Goal: Task Accomplishment & Management: Use online tool/utility

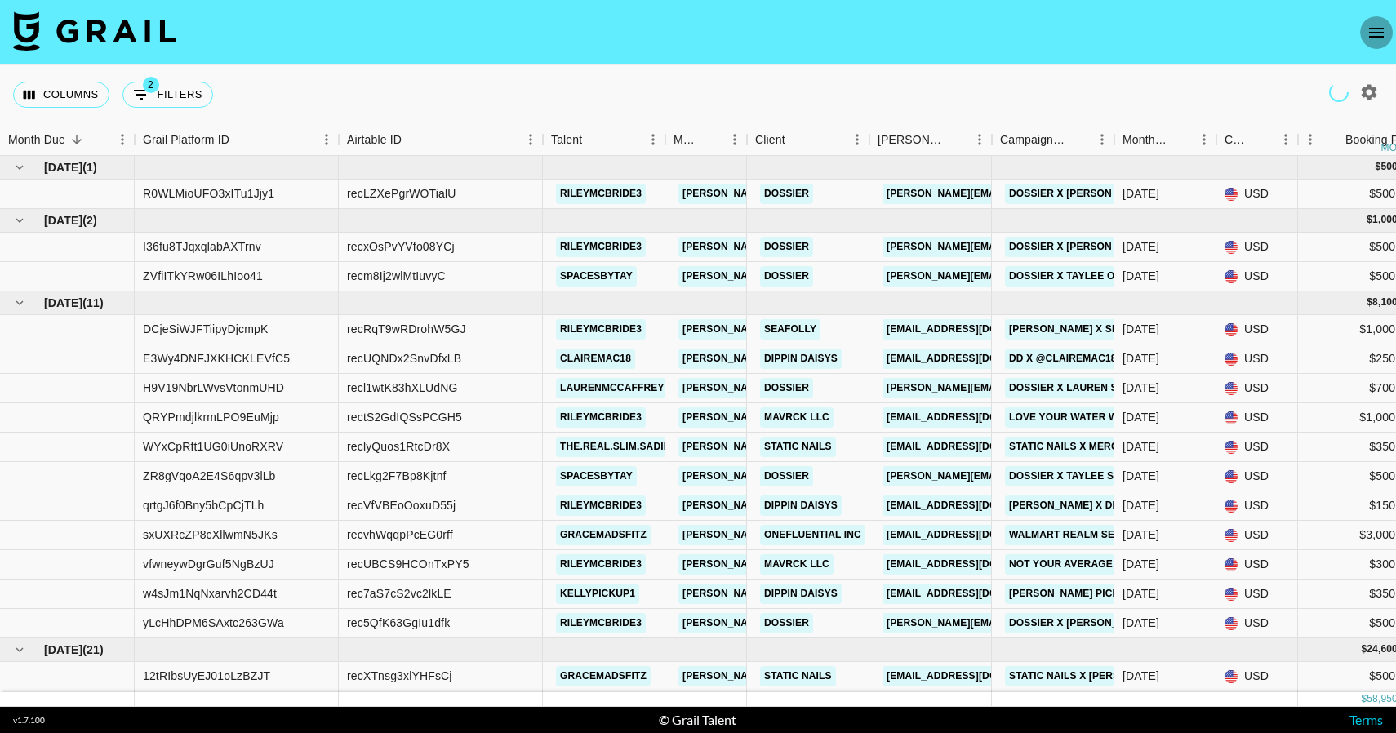
click at [1376, 23] on icon "open drawer" at bounding box center [1377, 33] width 20 height 20
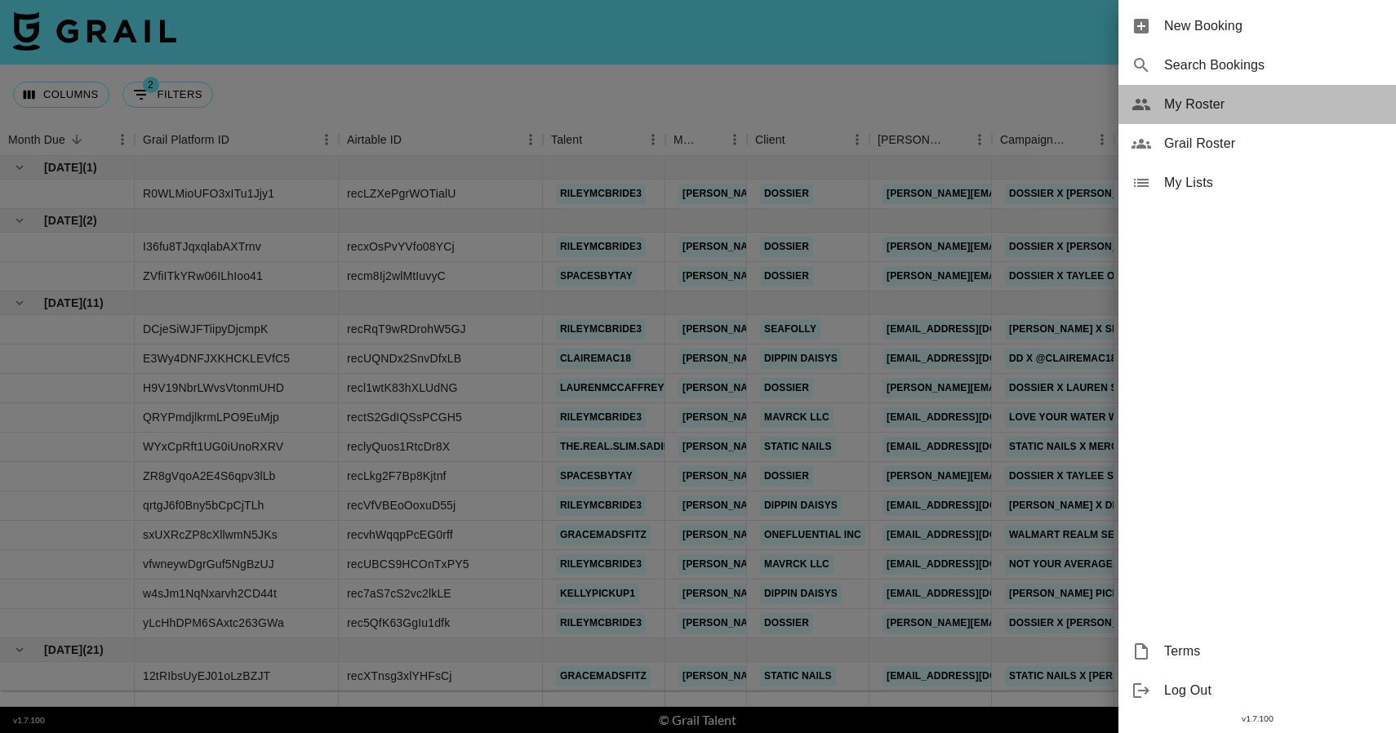
click at [1200, 107] on span "My Roster" at bounding box center [1273, 105] width 219 height 20
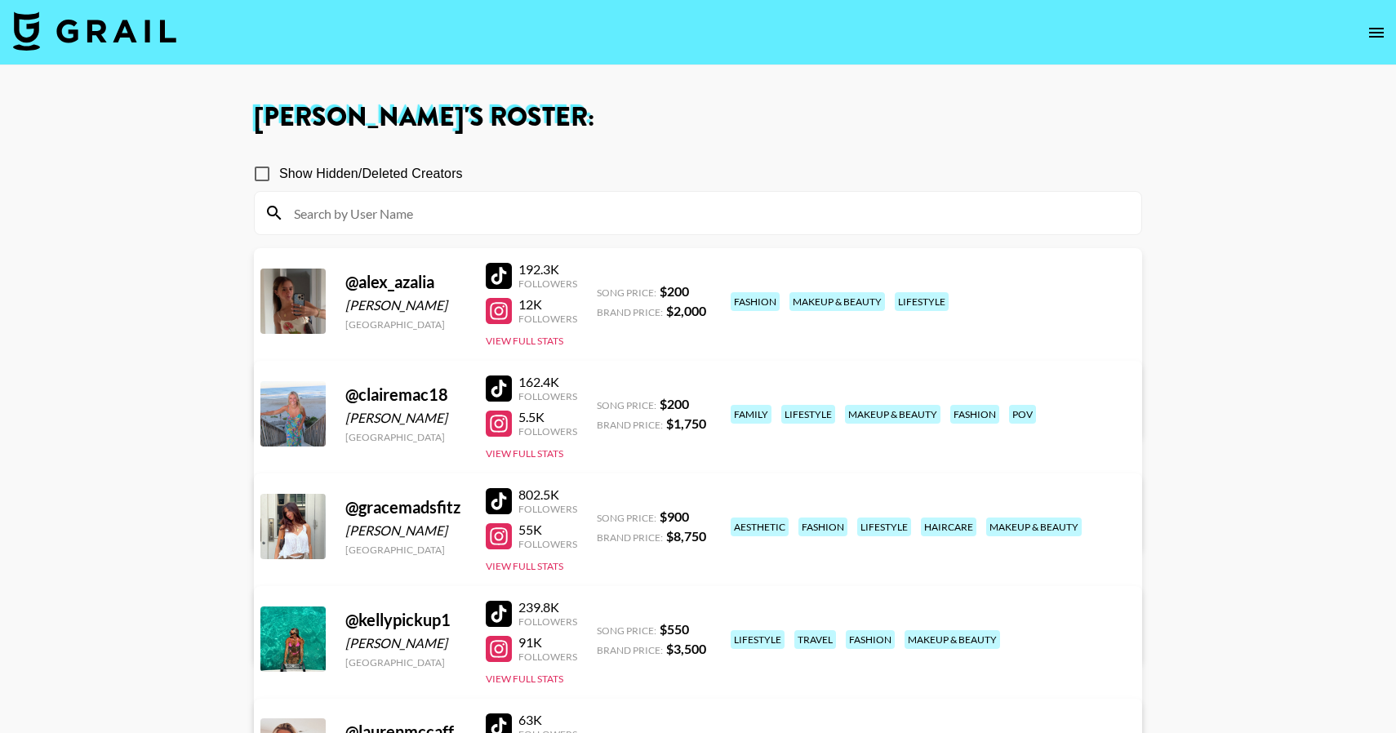
click at [133, 26] on img at bounding box center [94, 30] width 163 height 39
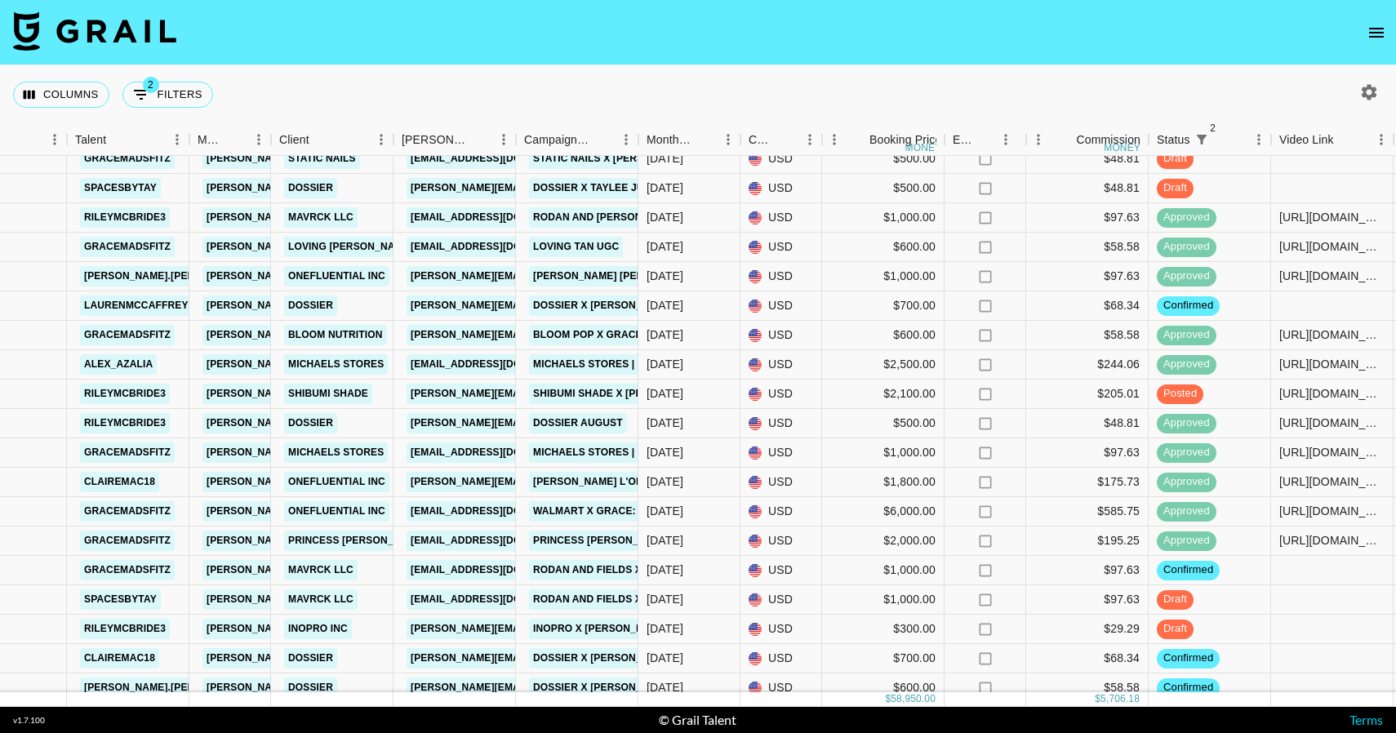
scroll to position [518, 479]
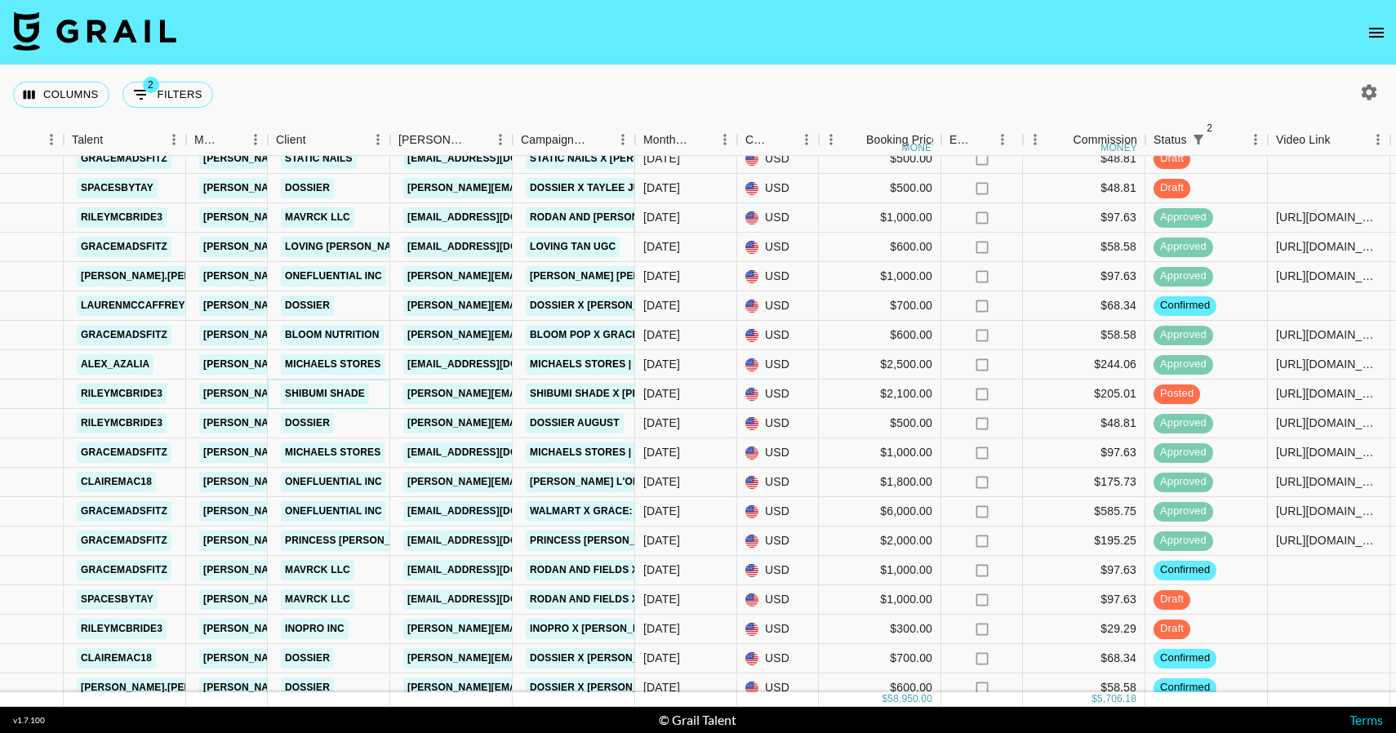
click at [341, 390] on link "Shibumi Shade" at bounding box center [325, 394] width 88 height 20
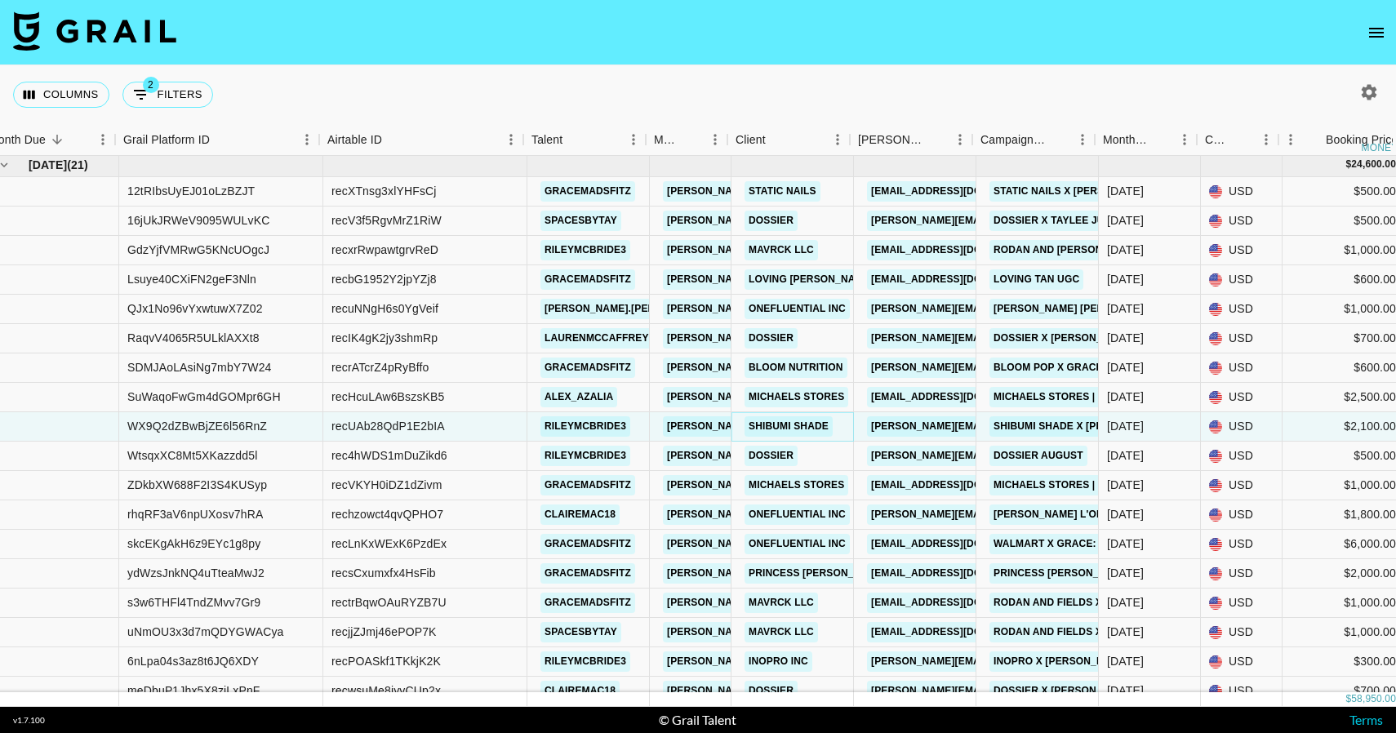
scroll to position [485, 0]
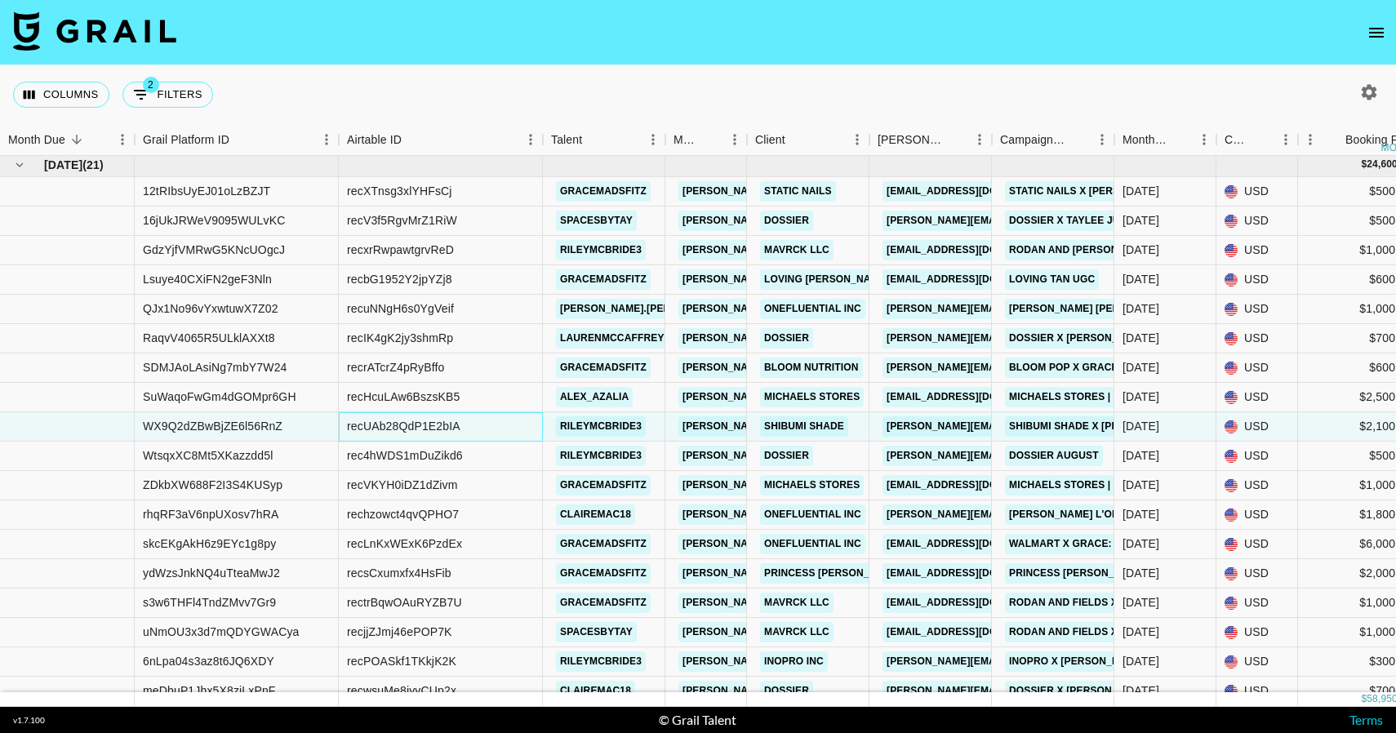
click at [374, 430] on div "recUAb28QdP1E2bIA" at bounding box center [404, 426] width 114 height 16
copy div "recUAb28QdP1E2bIA"
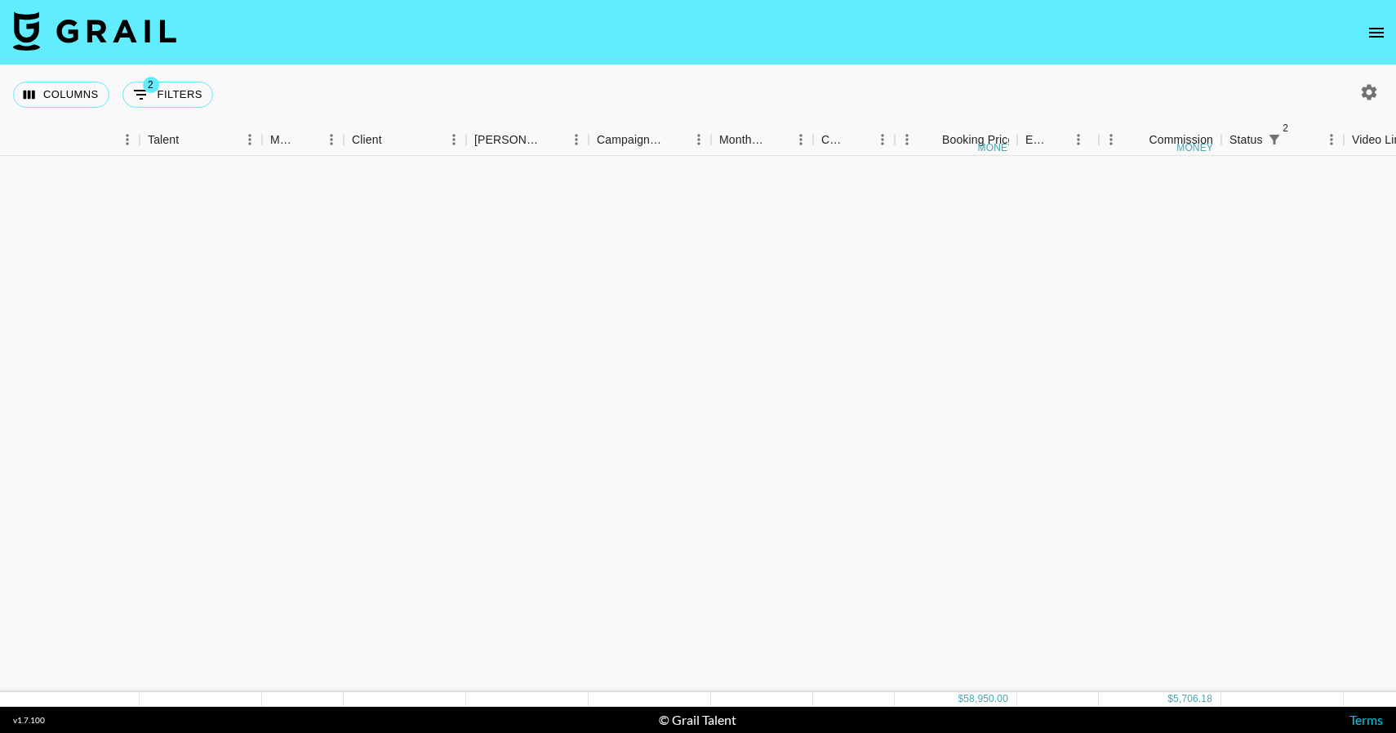
scroll to position [0, 403]
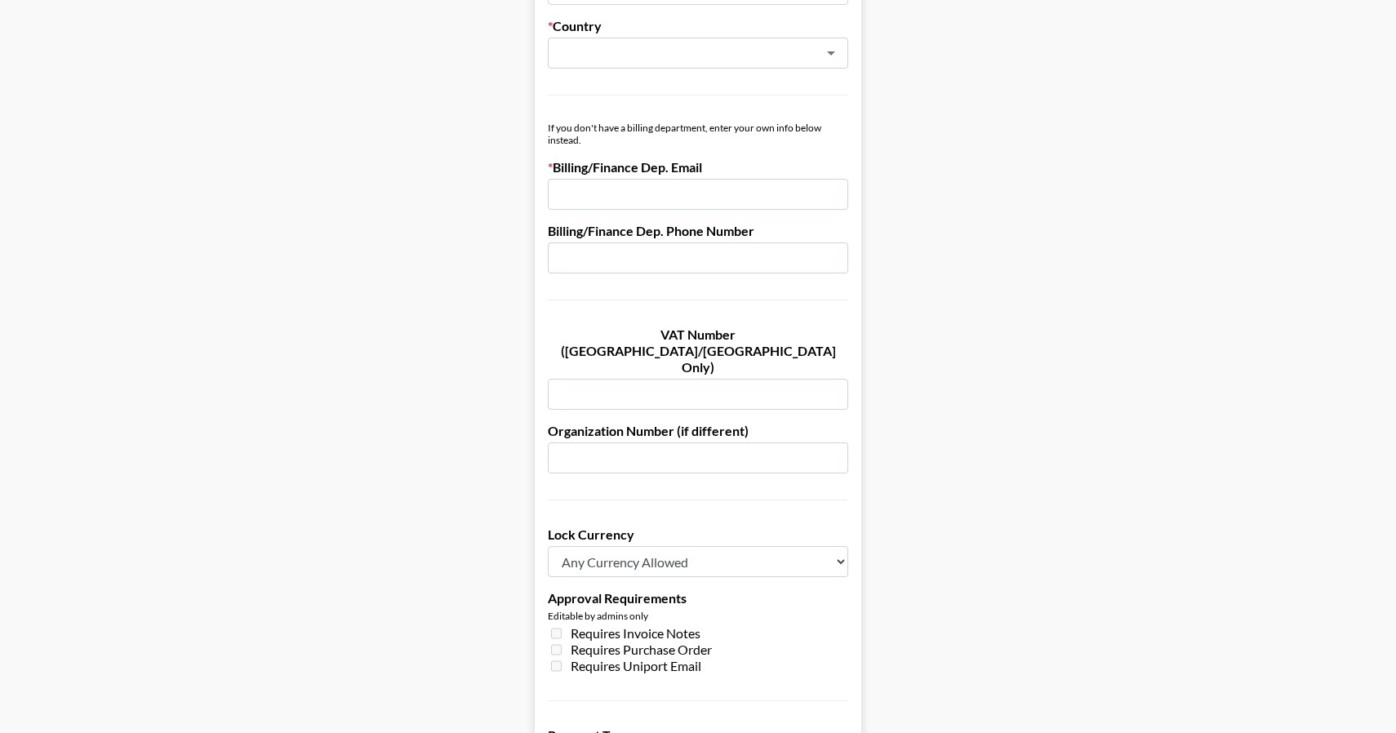
scroll to position [535, 0]
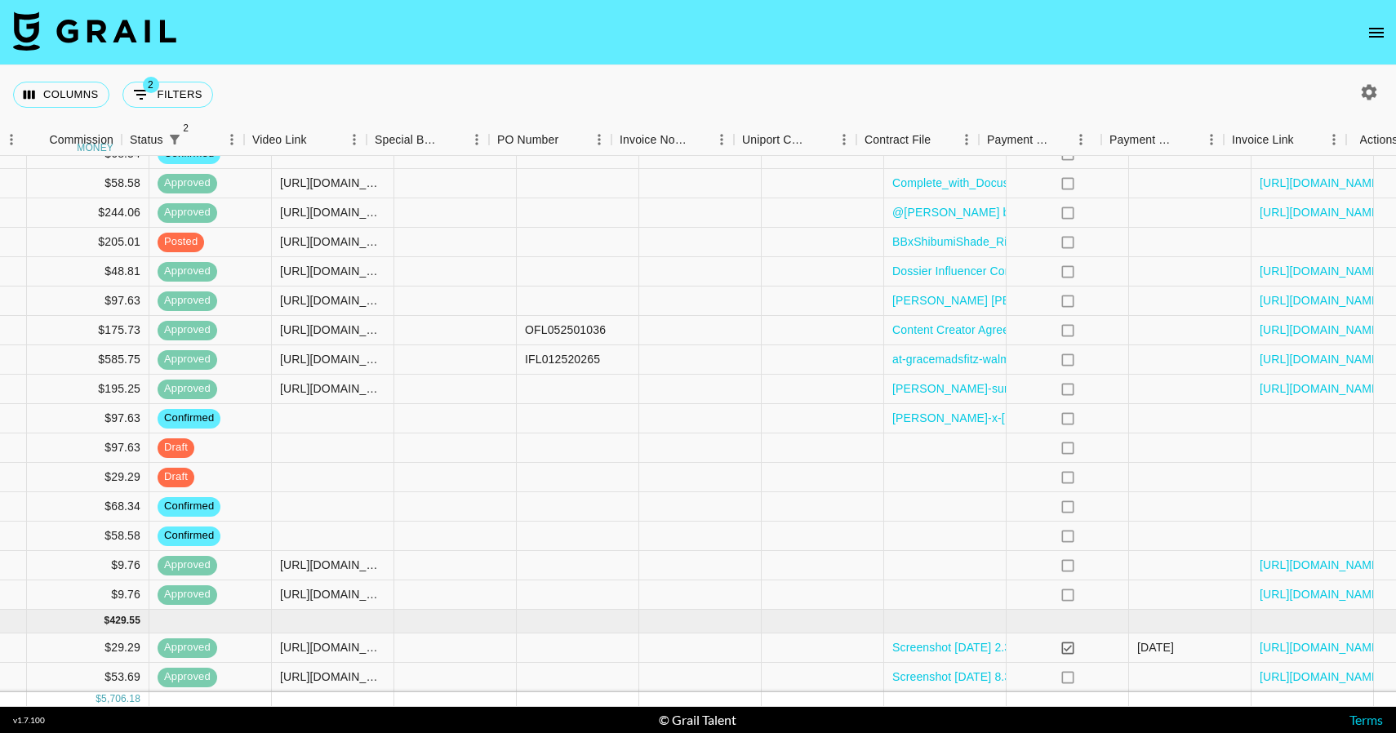
scroll to position [670, 1519]
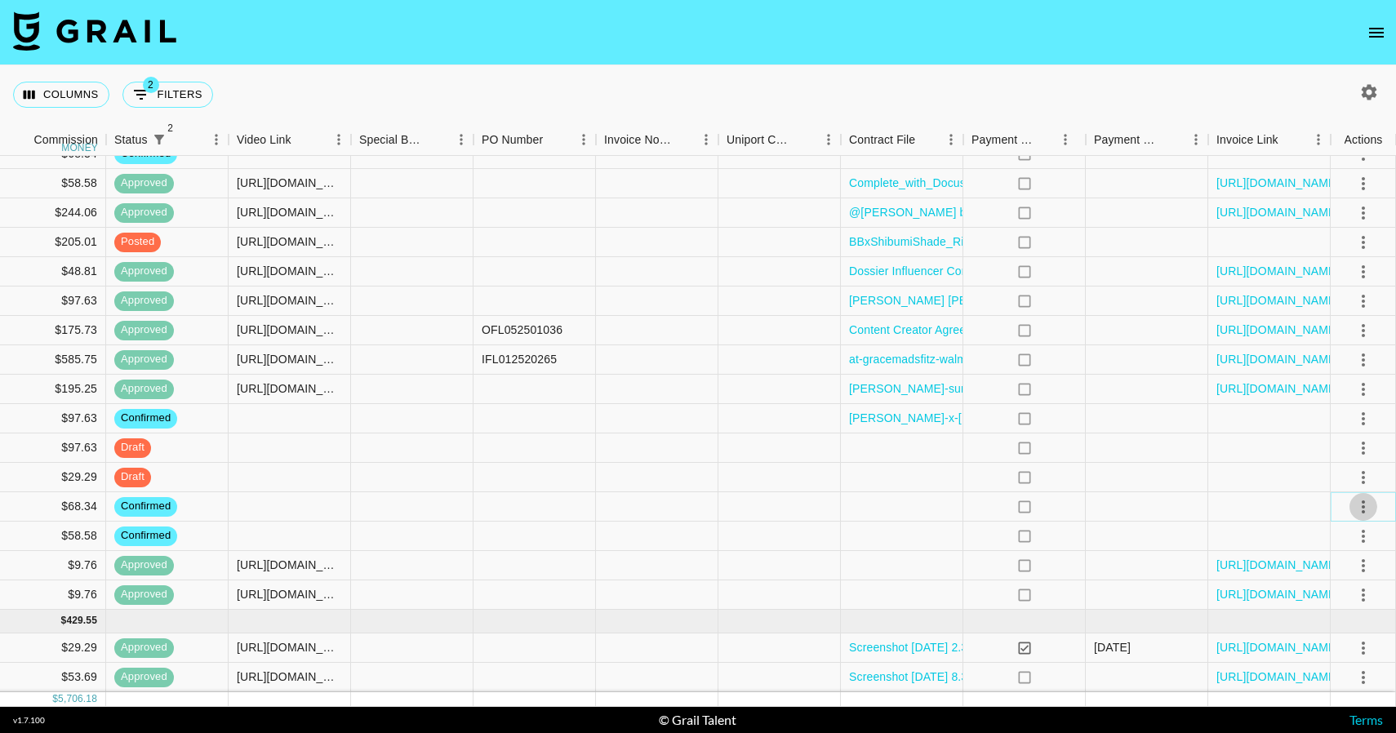
click at [1368, 506] on icon "select merge strategy" at bounding box center [1364, 507] width 20 height 20
click at [1350, 598] on li "Draft Created" at bounding box center [1343, 600] width 106 height 29
click at [1152, 541] on div at bounding box center [1147, 536] width 122 height 29
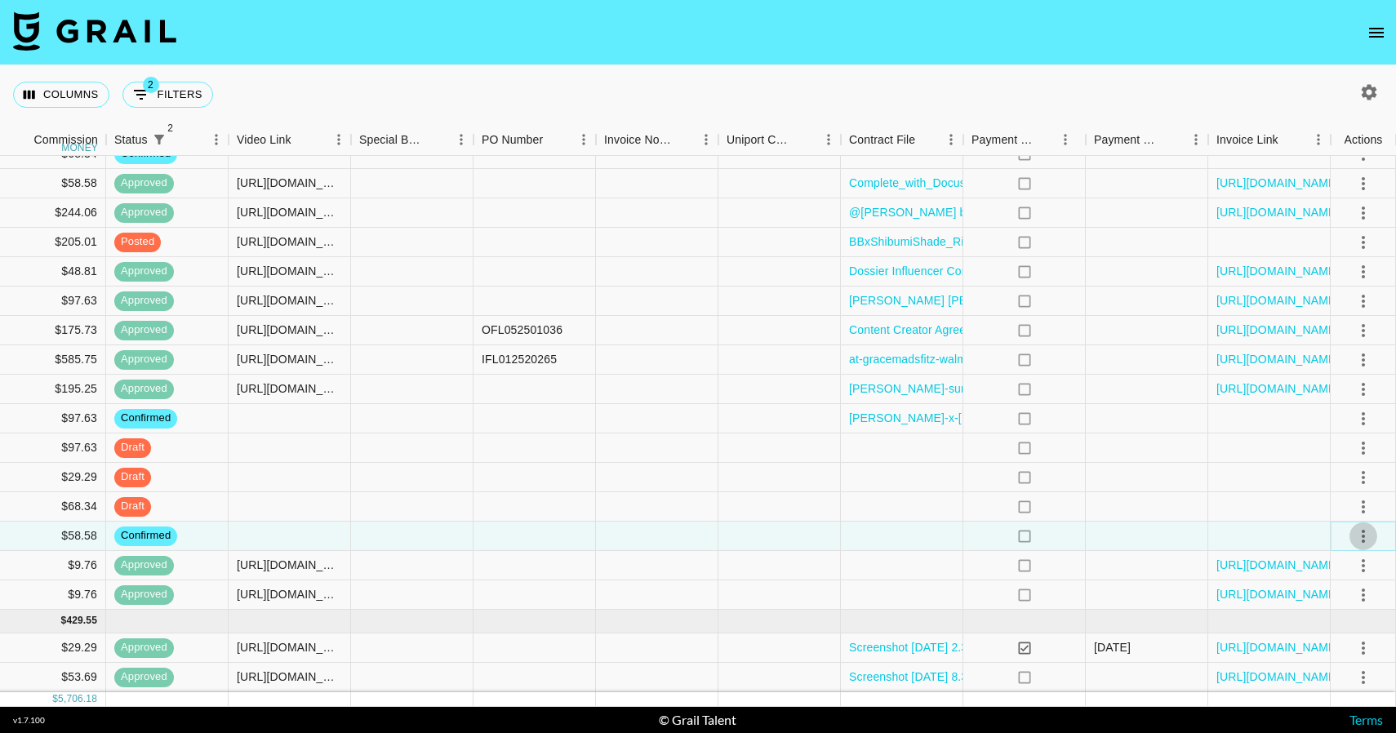
click at [1366, 537] on icon "select merge strategy" at bounding box center [1364, 537] width 20 height 20
click at [1354, 626] on li "Draft Created" at bounding box center [1343, 630] width 106 height 29
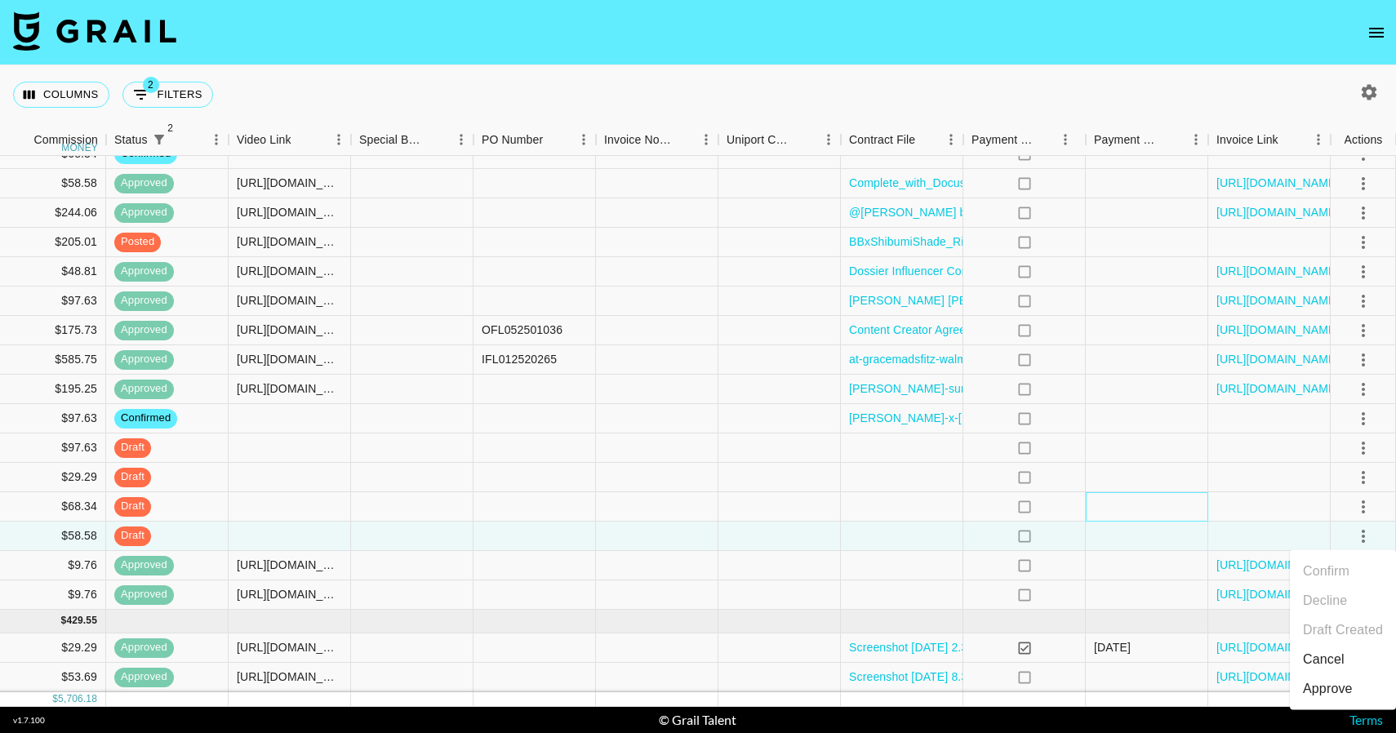
click at [1097, 514] on div at bounding box center [1147, 506] width 122 height 29
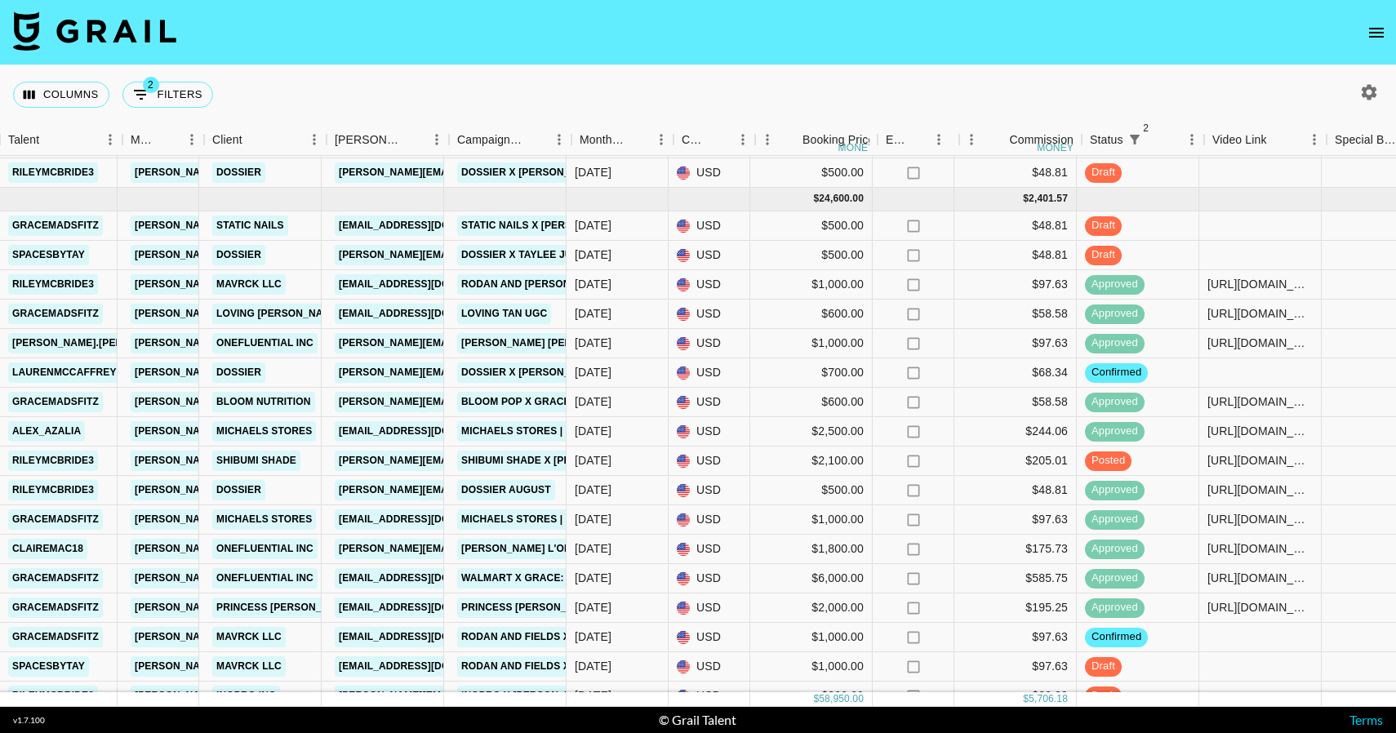
scroll to position [451, 541]
